Goal: Use online tool/utility: Utilize a website feature to perform a specific function

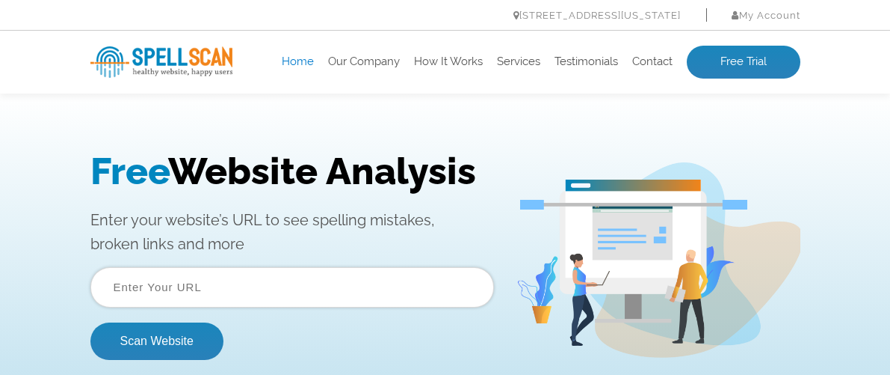
click at [215, 289] on input "text" at bounding box center [292, 287] width 404 height 40
click at [215, 289] on input "s" at bounding box center [292, 287] width 404 height 40
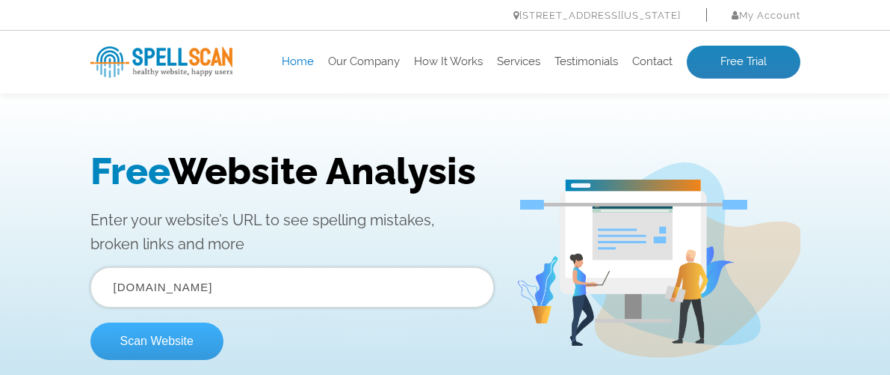
type input "spellscan.com"
click at [170, 336] on button "Scan Website" at bounding box center [156, 340] width 133 height 37
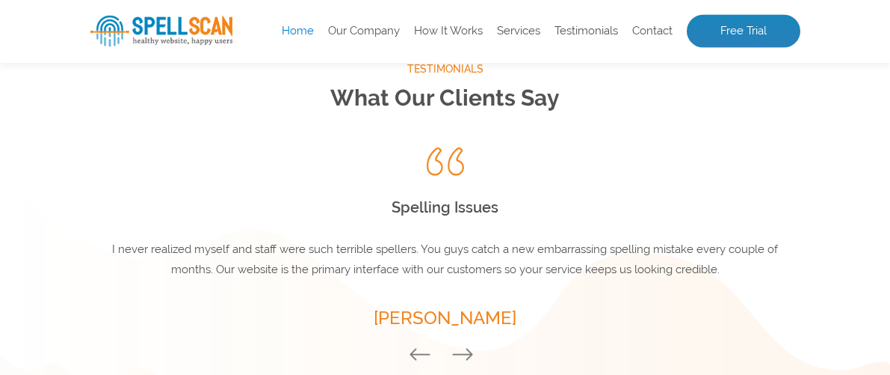
scroll to position [1892, 0]
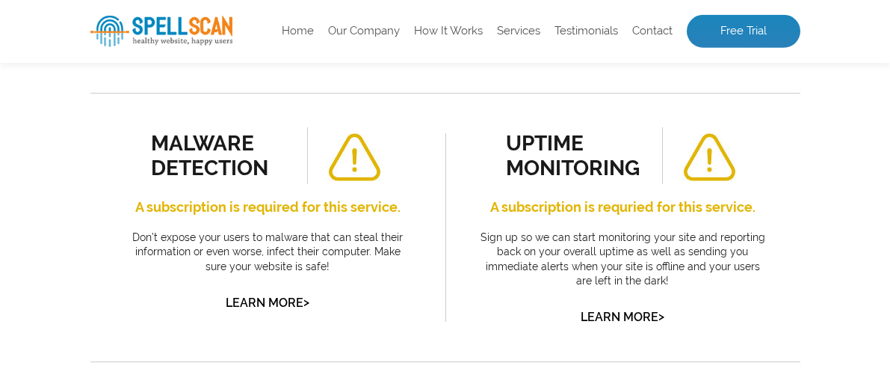
scroll to position [542, 0]
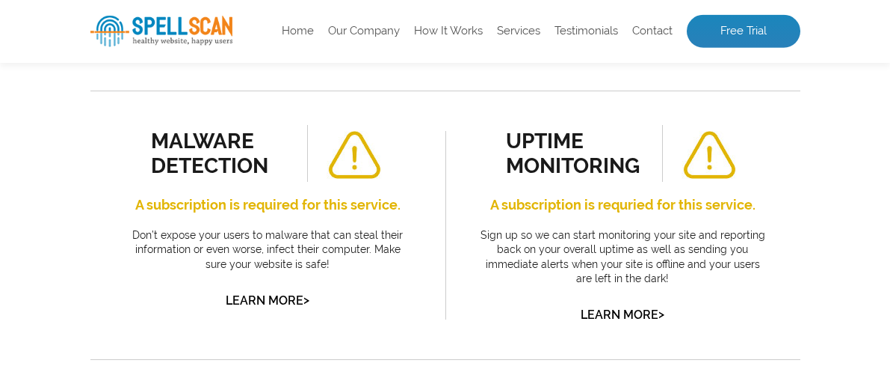
click at [409, 304] on div "malware detection A subscription is required for this service. Don’t expose you…" at bounding box center [268, 218] width 288 height 186
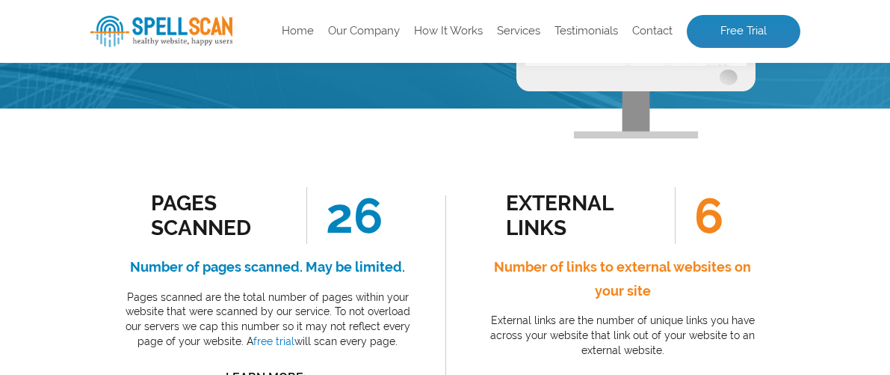
scroll to position [203, 0]
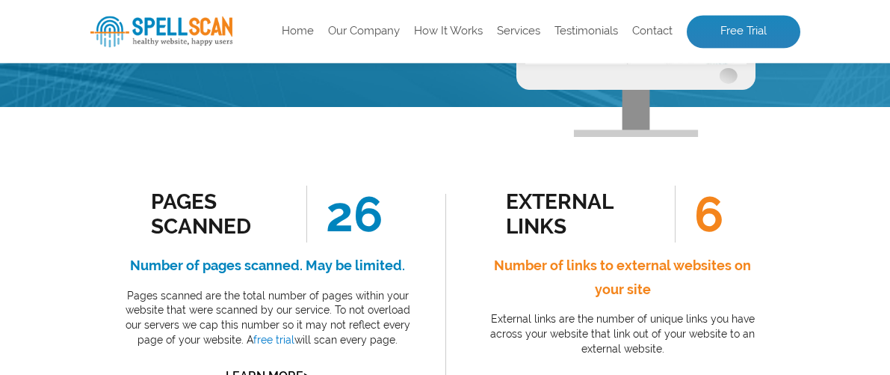
click at [410, 301] on p "Pages scanned are the total number of pages within your website that were scann…" at bounding box center [268, 318] width 288 height 58
